Goal: Find specific page/section: Find specific page/section

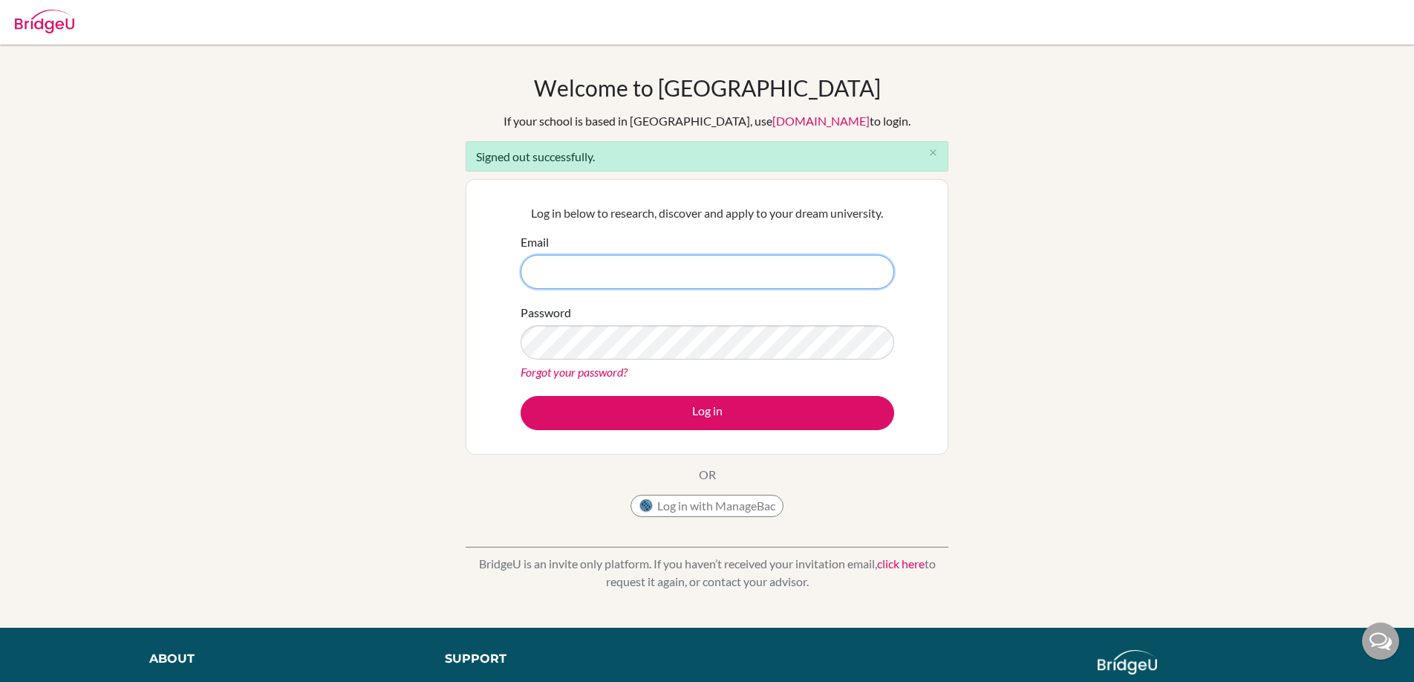
type input "[EMAIL_ADDRESS][PERSON_NAME][PERSON_NAME][DOMAIN_NAME]"
click at [520, 396] on button "Log in" at bounding box center [706, 413] width 373 height 34
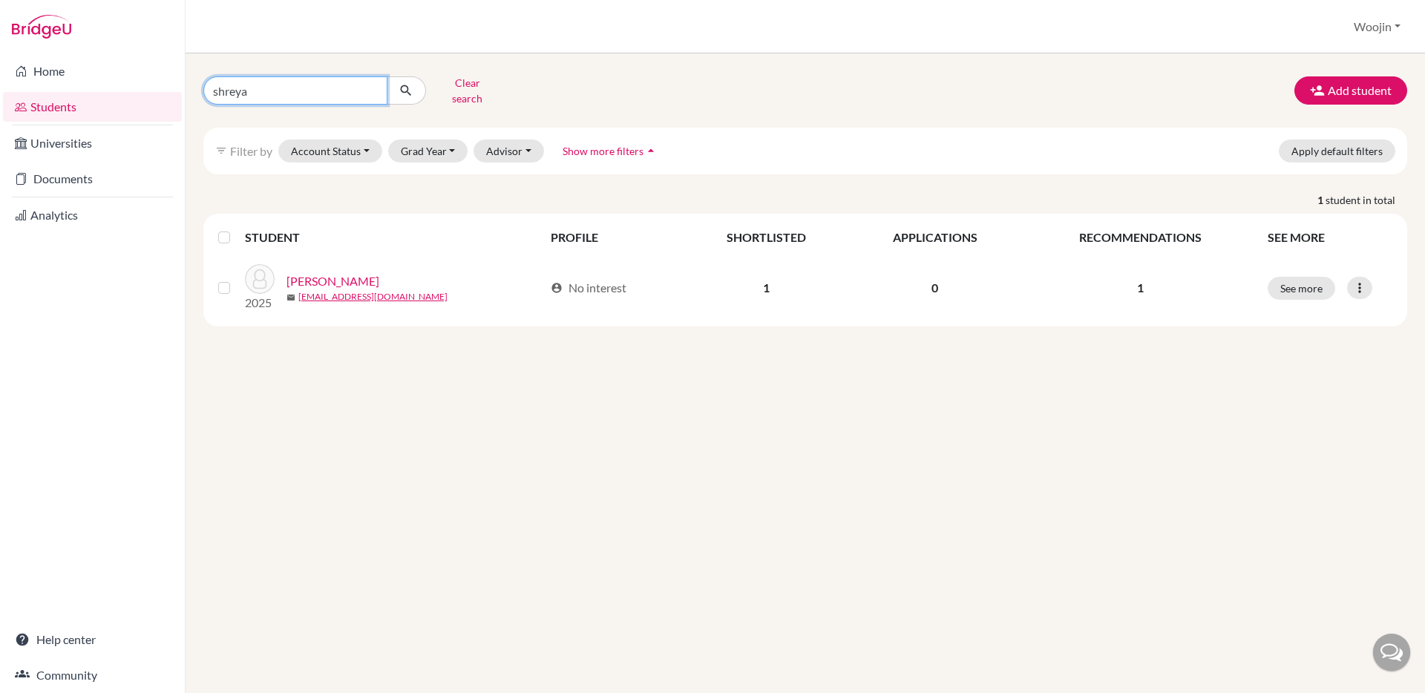
click at [322, 81] on input "shreya" at bounding box center [295, 90] width 184 height 28
type input "bhaa"
click button "submit" at bounding box center [406, 90] width 39 height 28
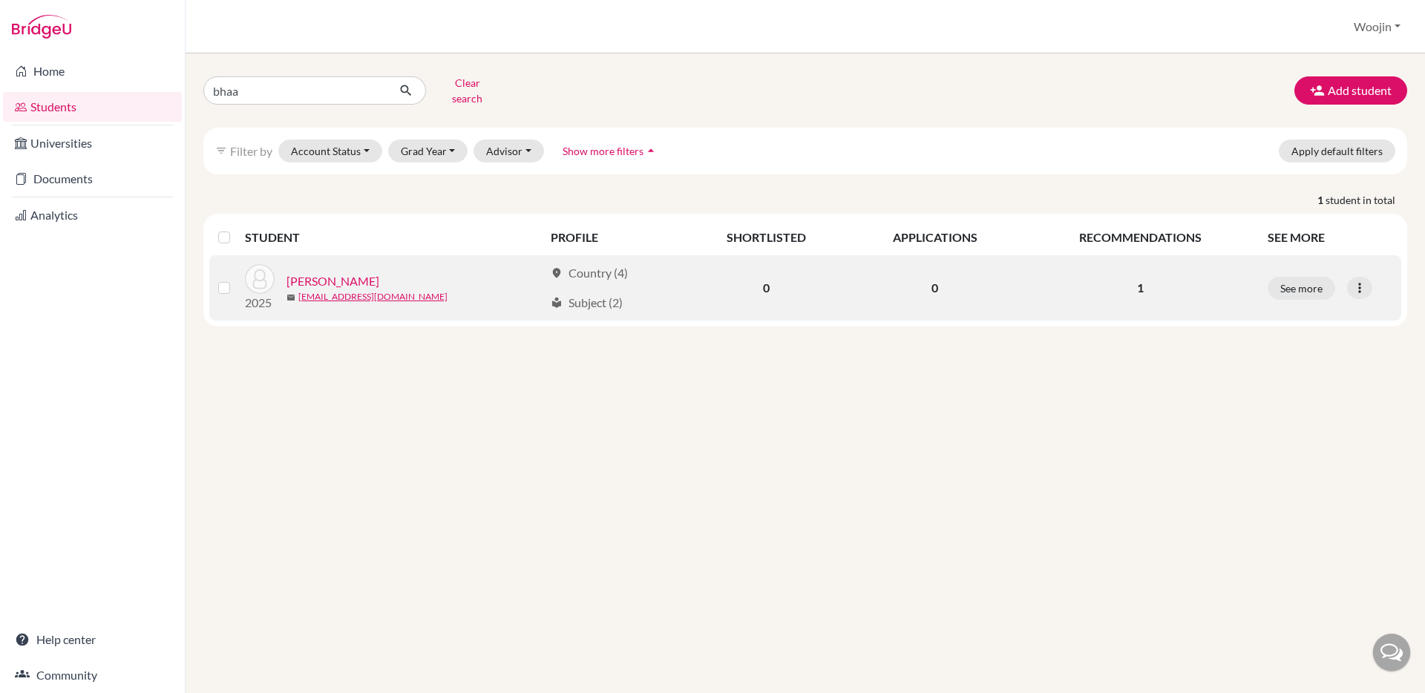
click at [354, 272] on link "[PERSON_NAME]" at bounding box center [333, 281] width 93 height 18
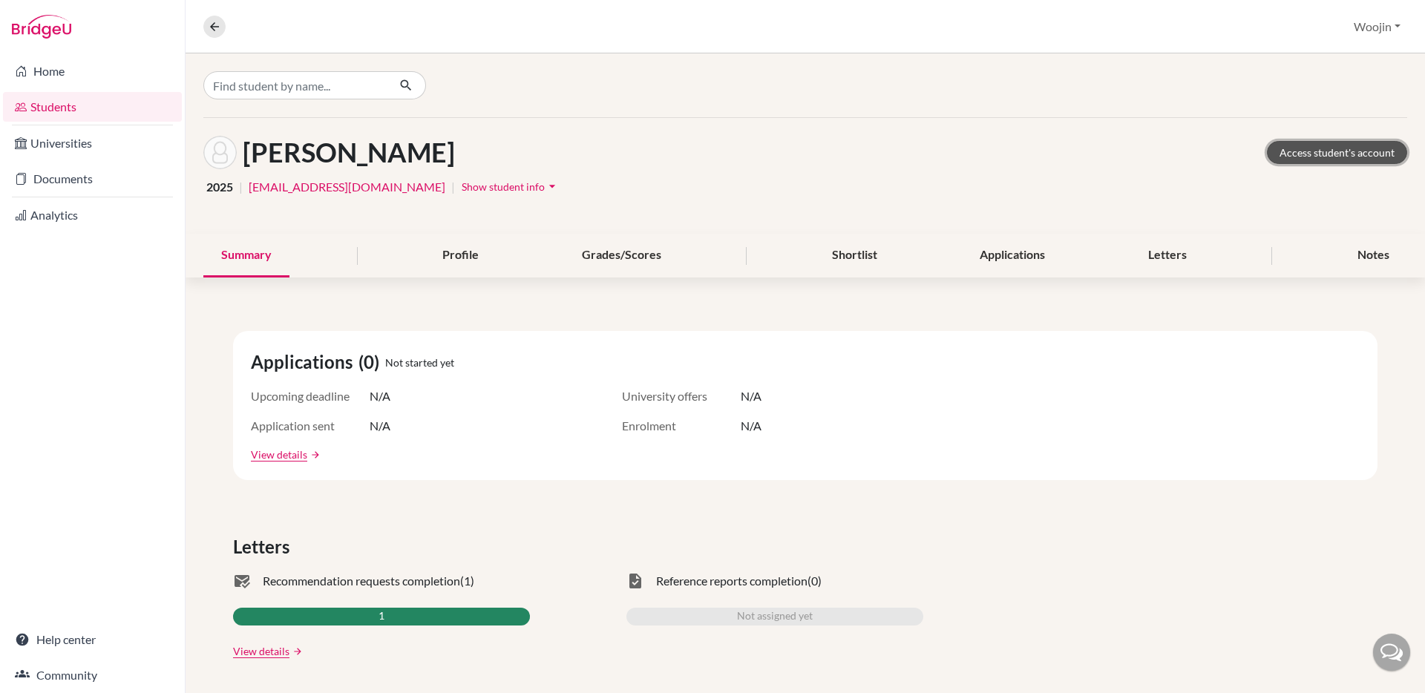
click at [1289, 153] on link "Access student's account" at bounding box center [1337, 152] width 140 height 23
